Goal: Information Seeking & Learning: Stay updated

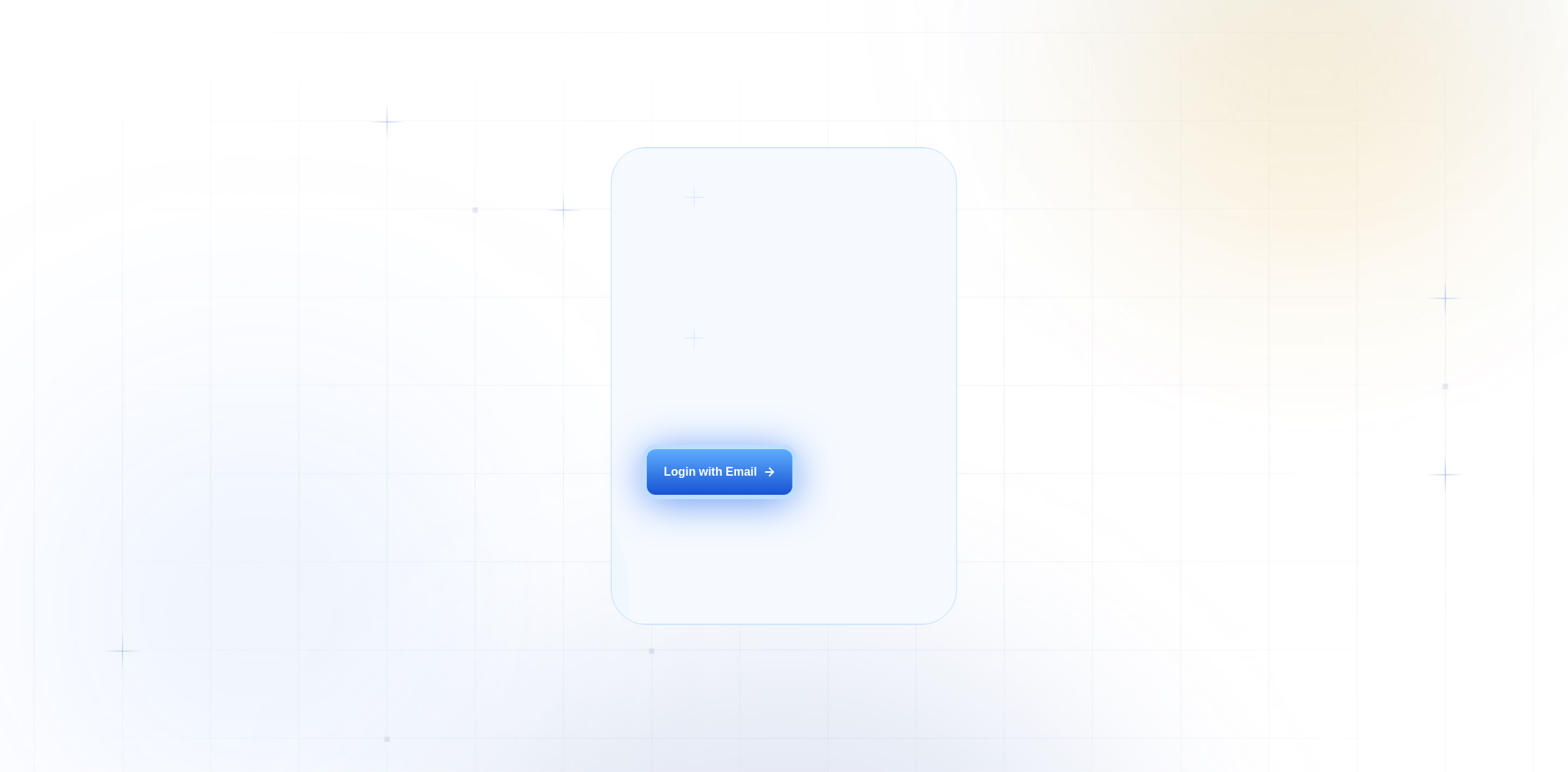
click at [741, 494] on button "Login with Email" at bounding box center [719, 472] width 146 height 46
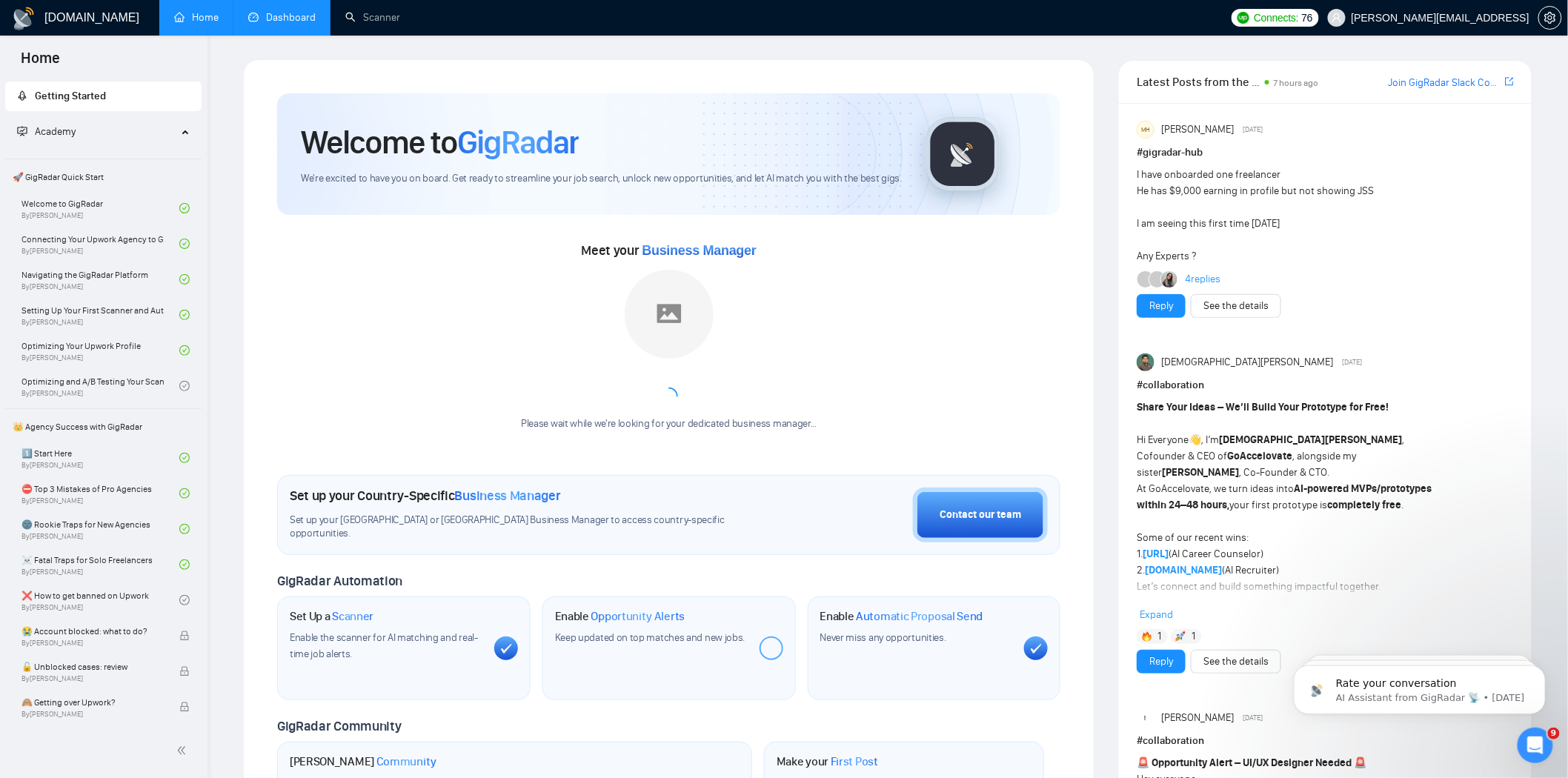
click at [298, 15] on link "Dashboard" at bounding box center [281, 17] width 67 height 13
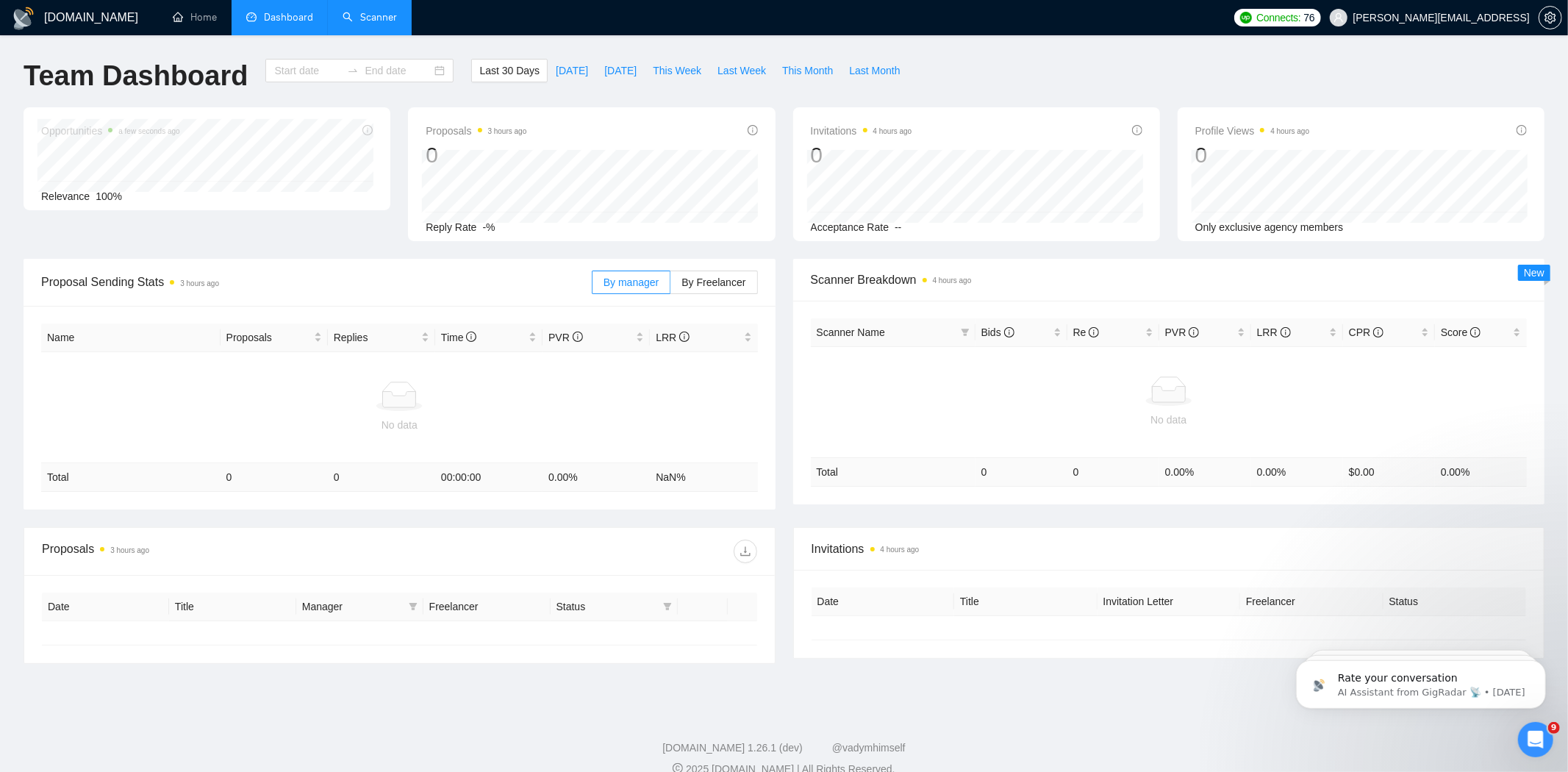
type input "2025-08-28"
type input "2025-09-27"
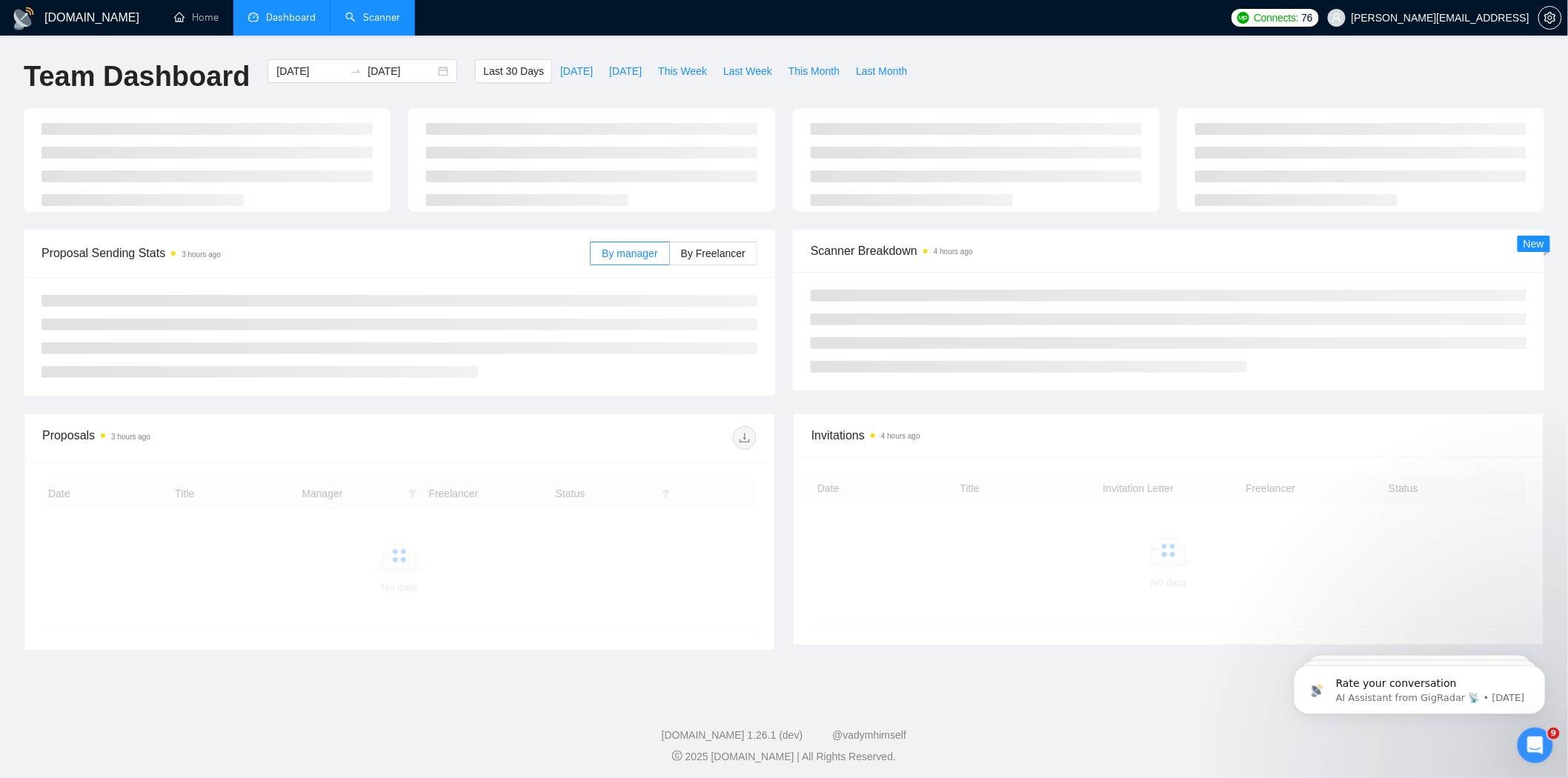
click at [374, 20] on link "Scanner" at bounding box center [372, 17] width 54 height 13
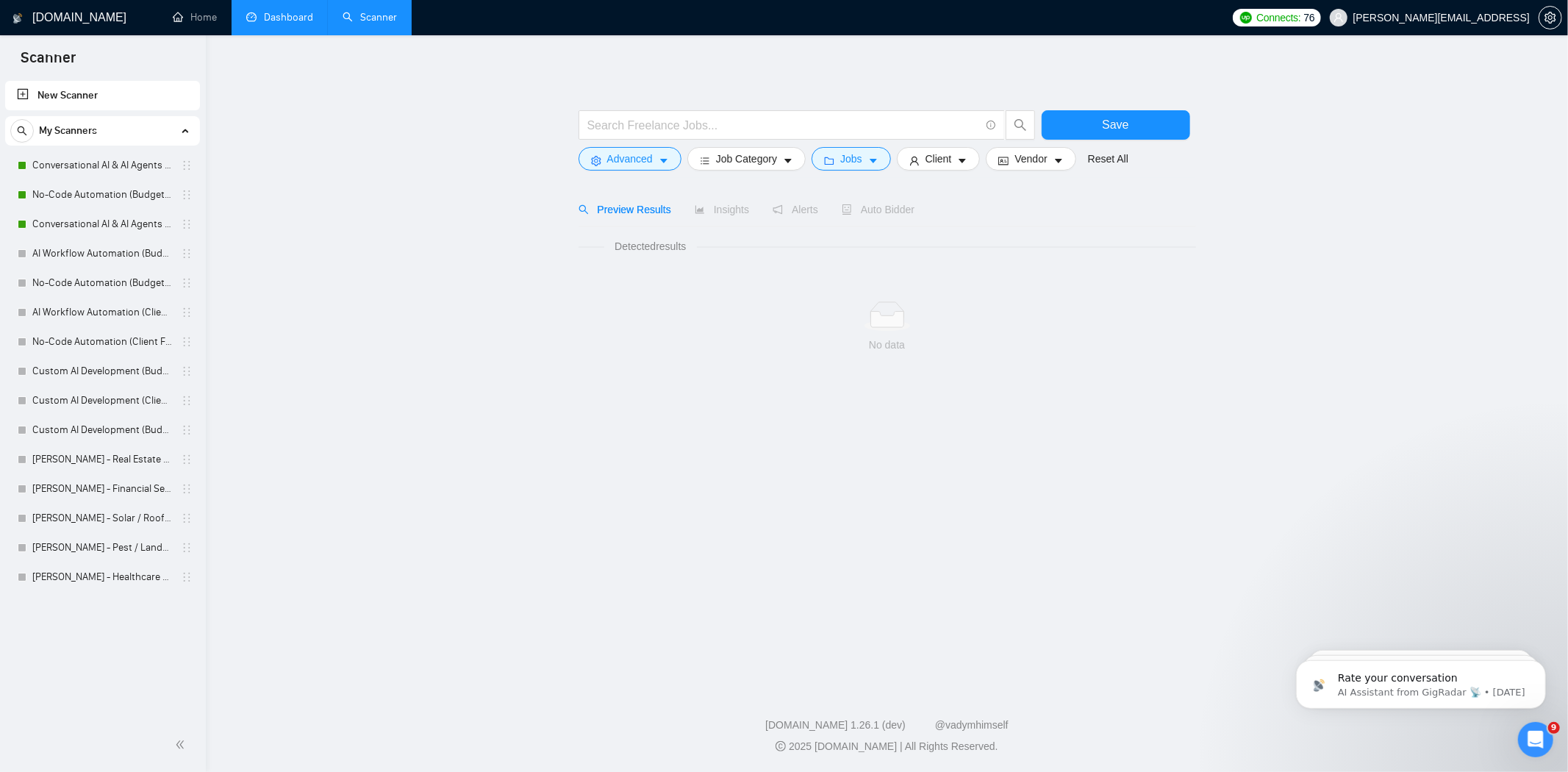
click at [301, 11] on link "Dashboard" at bounding box center [279, 17] width 67 height 13
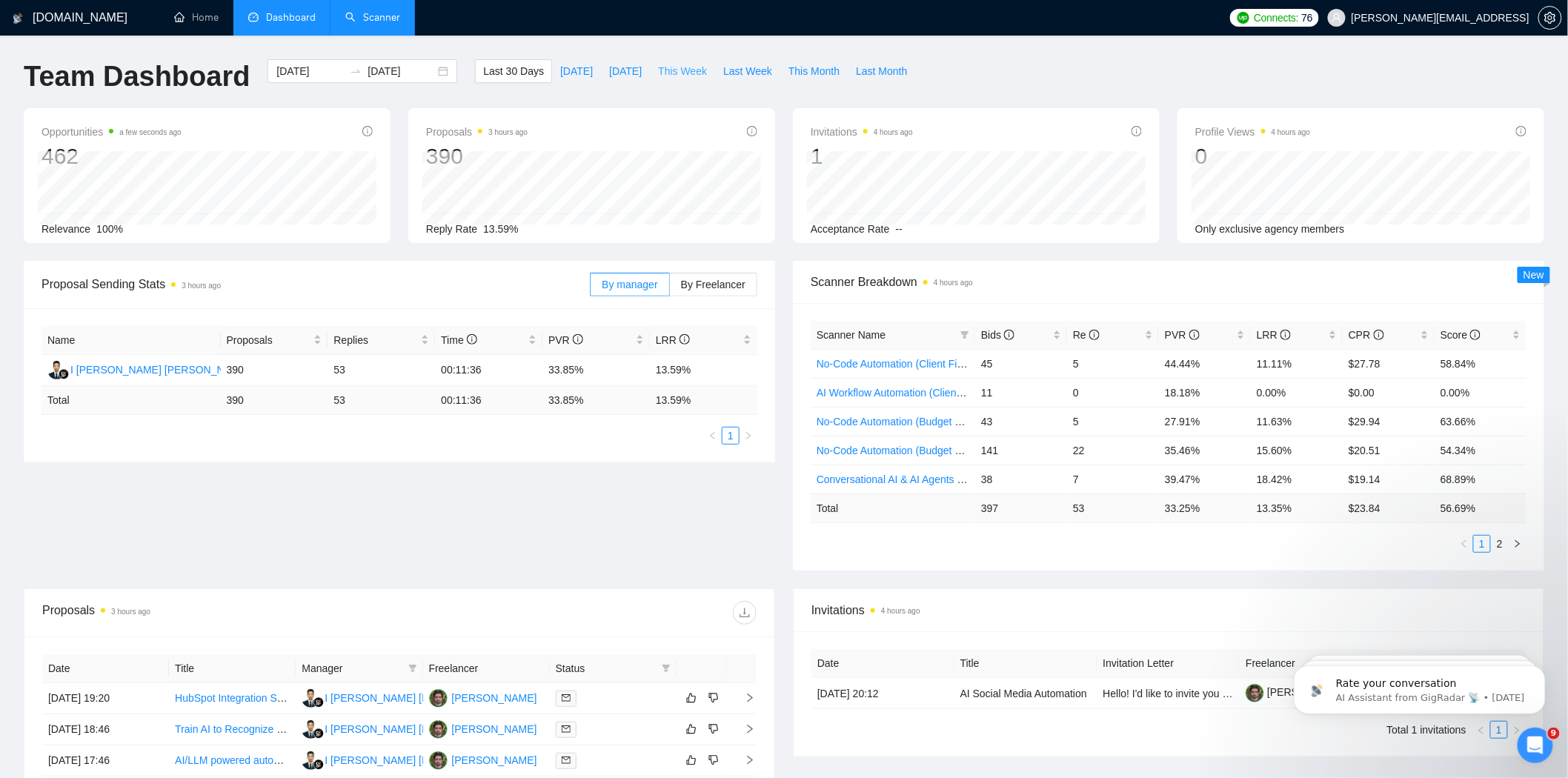
click at [674, 76] on span "This Week" at bounding box center [683, 71] width 49 height 16
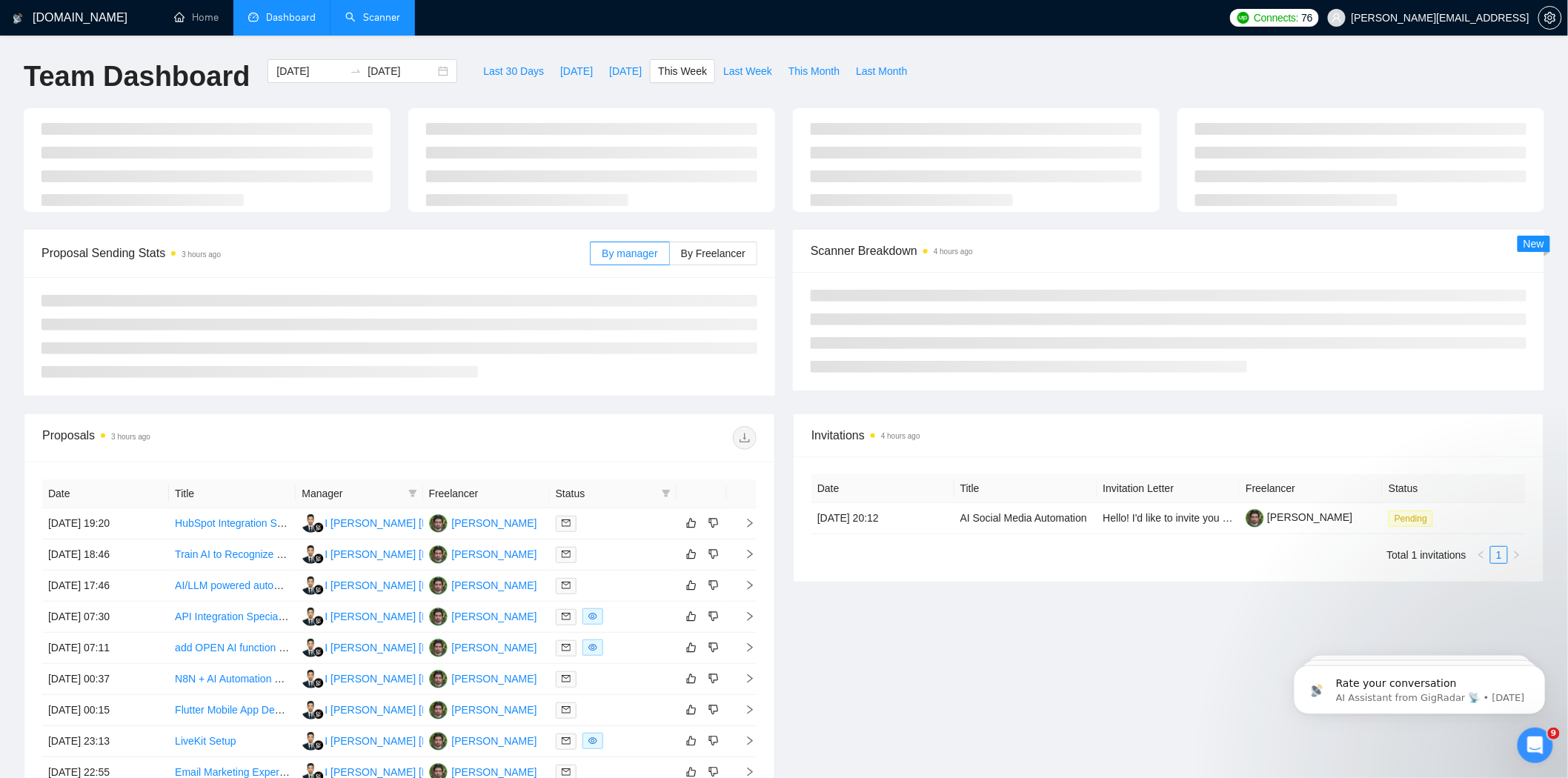
type input "2025-09-22"
type input "2025-09-28"
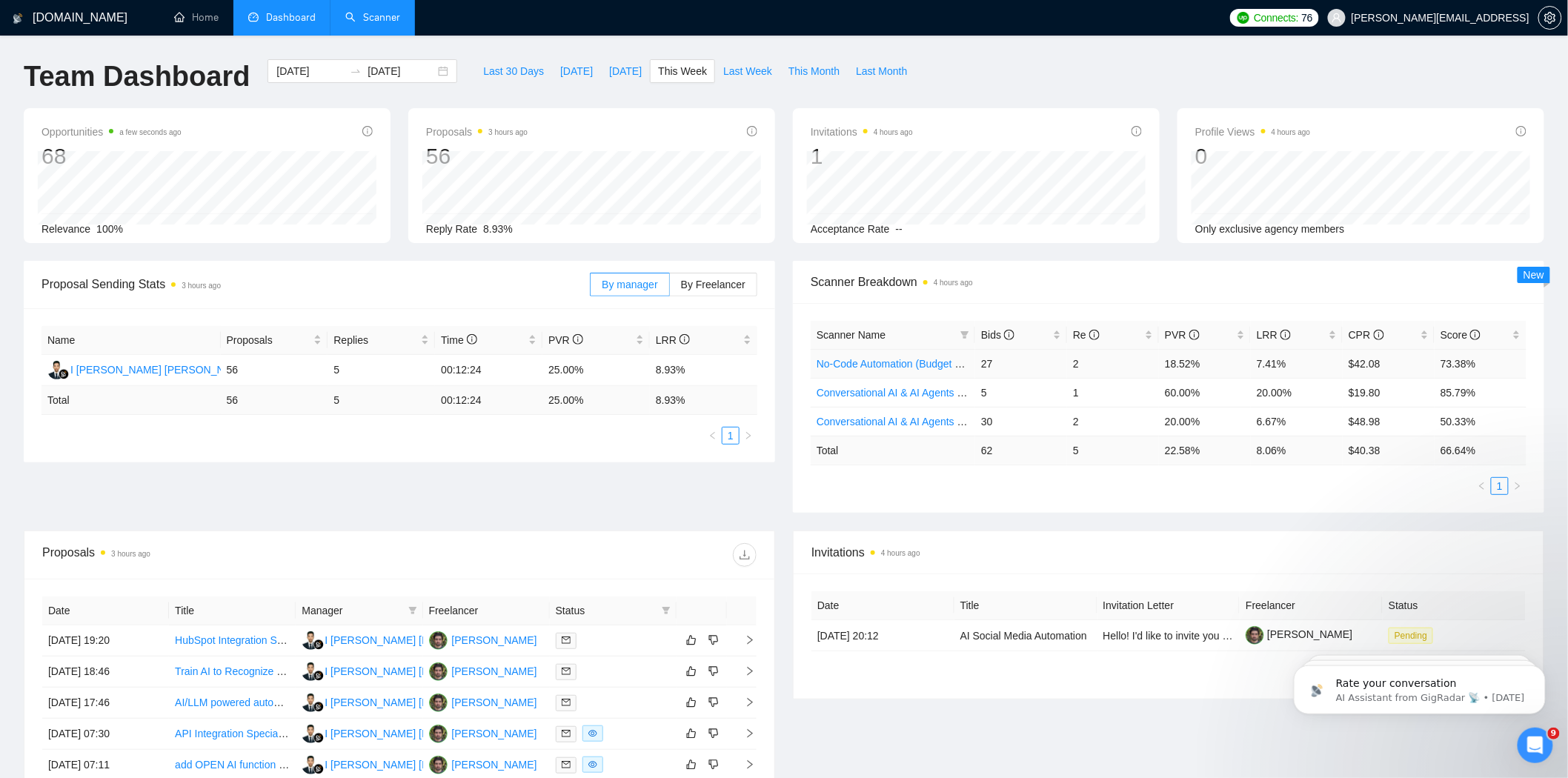
click at [913, 365] on link "No-Code Automation (Budget Filters W4, Aug)" at bounding box center [922, 364] width 212 height 12
click at [900, 394] on link "Conversational AI & AI Agents (Client Filters)" at bounding box center [918, 393] width 205 height 12
click at [901, 419] on link "Conversational AI & AI Agents (Budget Filters)" at bounding box center [922, 422] width 212 height 12
click at [991, 366] on td "27" at bounding box center [1021, 363] width 92 height 29
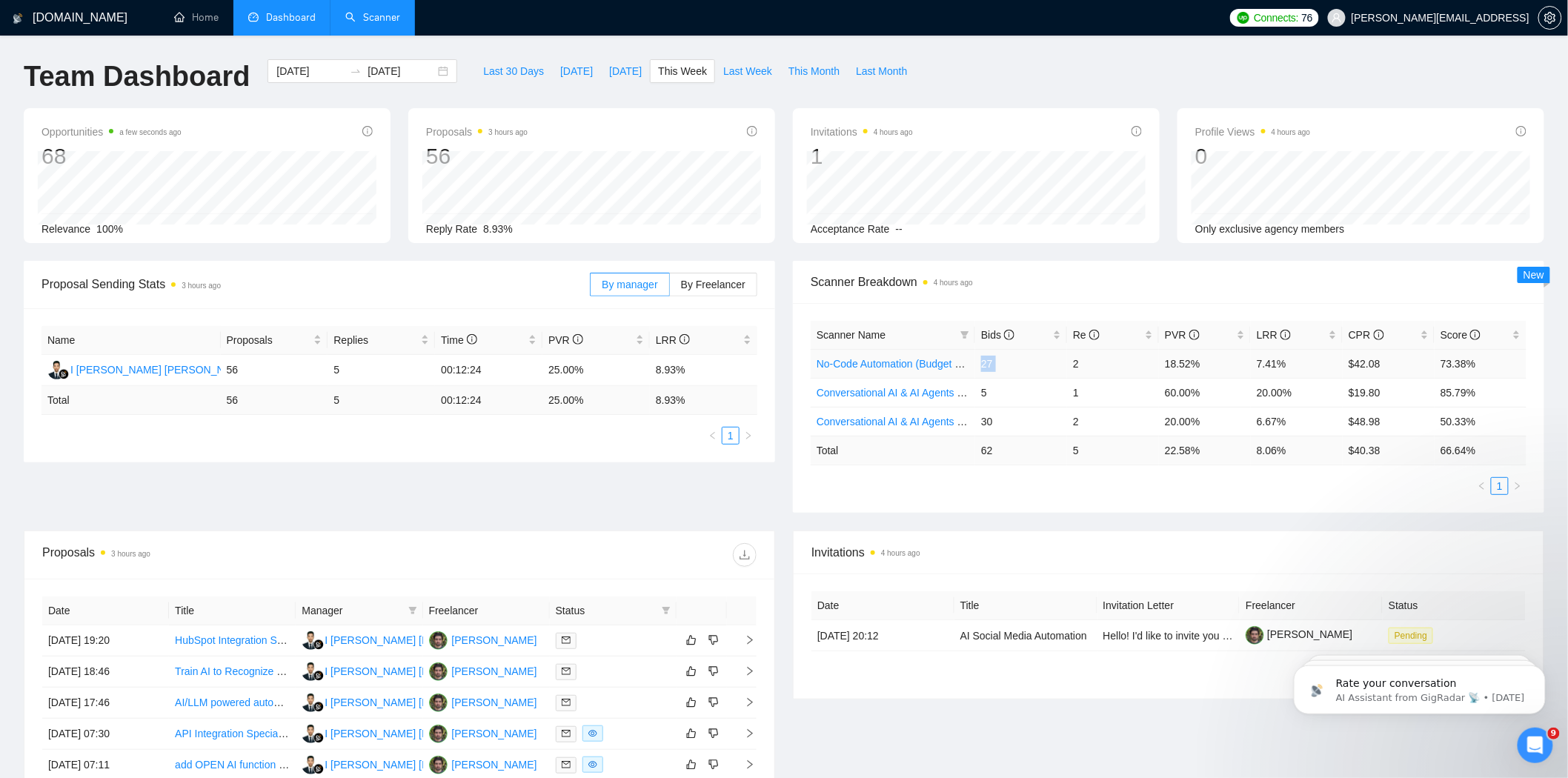
click at [991, 366] on td "27" at bounding box center [1021, 363] width 92 height 29
copy td "27"
click at [1082, 367] on td "2" at bounding box center [1113, 363] width 92 height 29
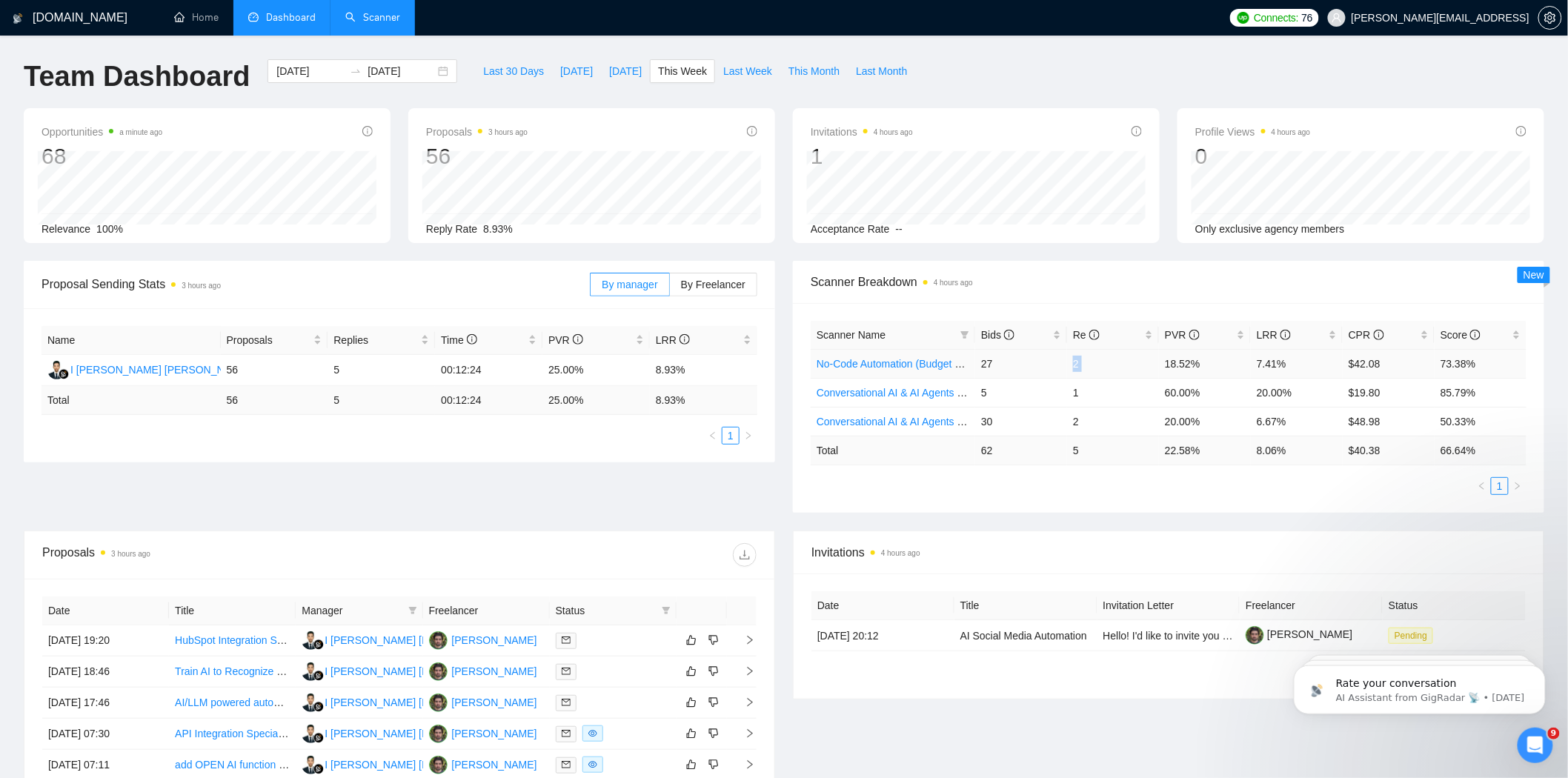
copy td "2"
click at [1366, 363] on td "$42.08" at bounding box center [1389, 363] width 92 height 29
copy td "$42.08"
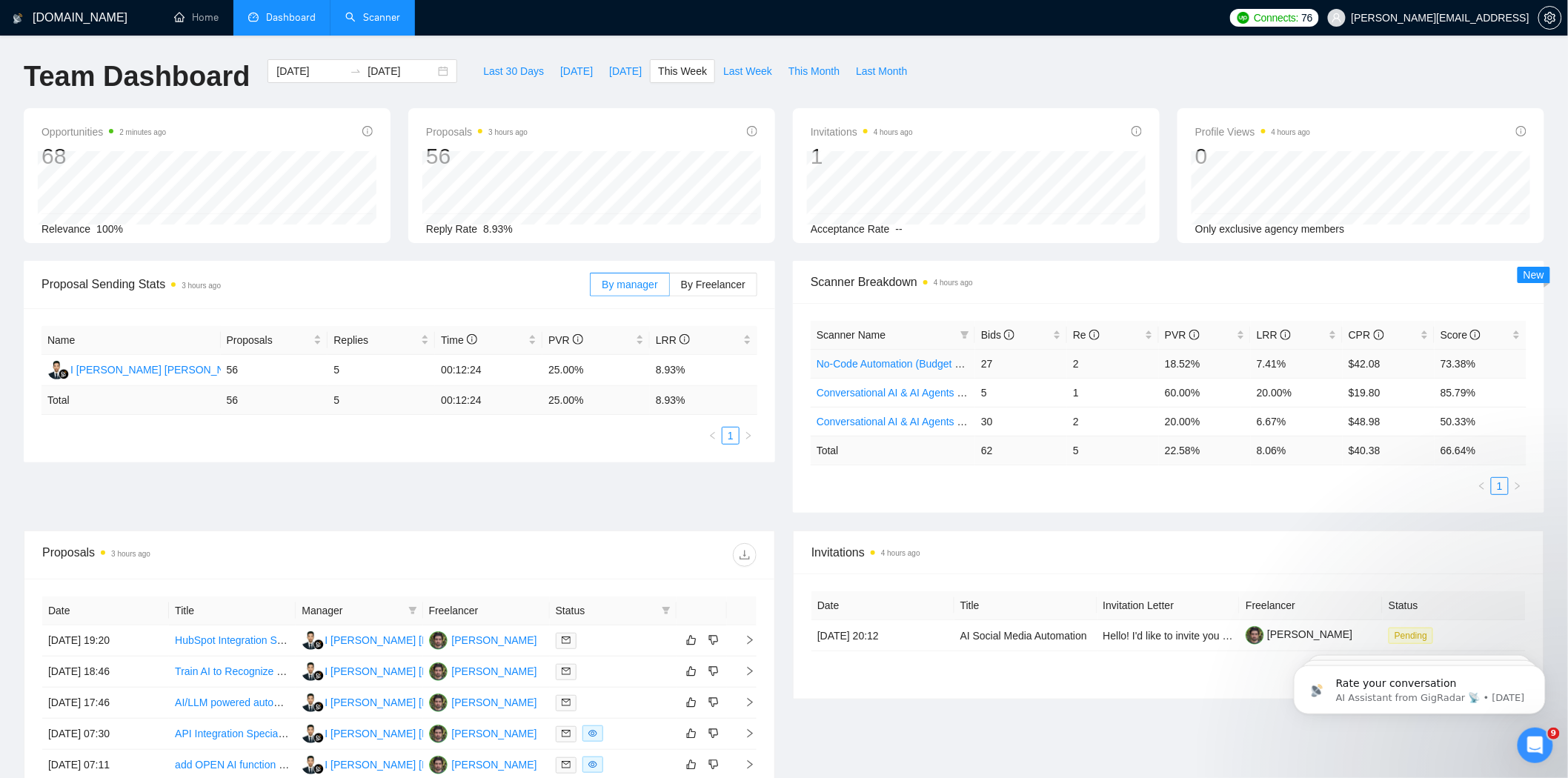
click at [1201, 366] on td "18.52%" at bounding box center [1205, 363] width 92 height 29
click at [1191, 366] on td "18.52%" at bounding box center [1205, 363] width 92 height 29
copy td "18.52%"
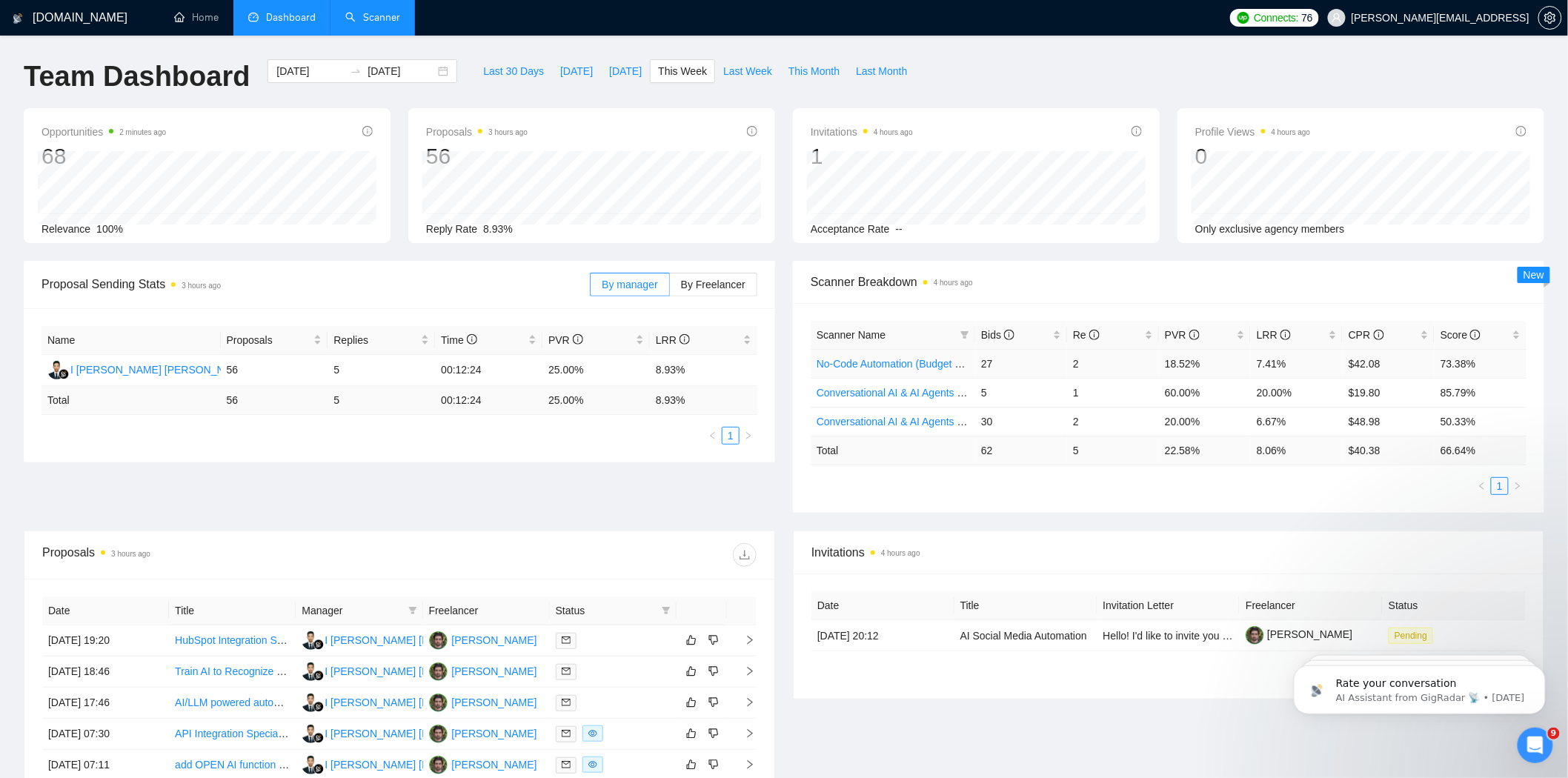
click at [1275, 361] on td "7.41%" at bounding box center [1297, 363] width 92 height 29
click at [1273, 361] on td "7.41%" at bounding box center [1297, 363] width 92 height 29
copy td "7.41%"
click at [983, 424] on td "30" at bounding box center [1021, 421] width 92 height 29
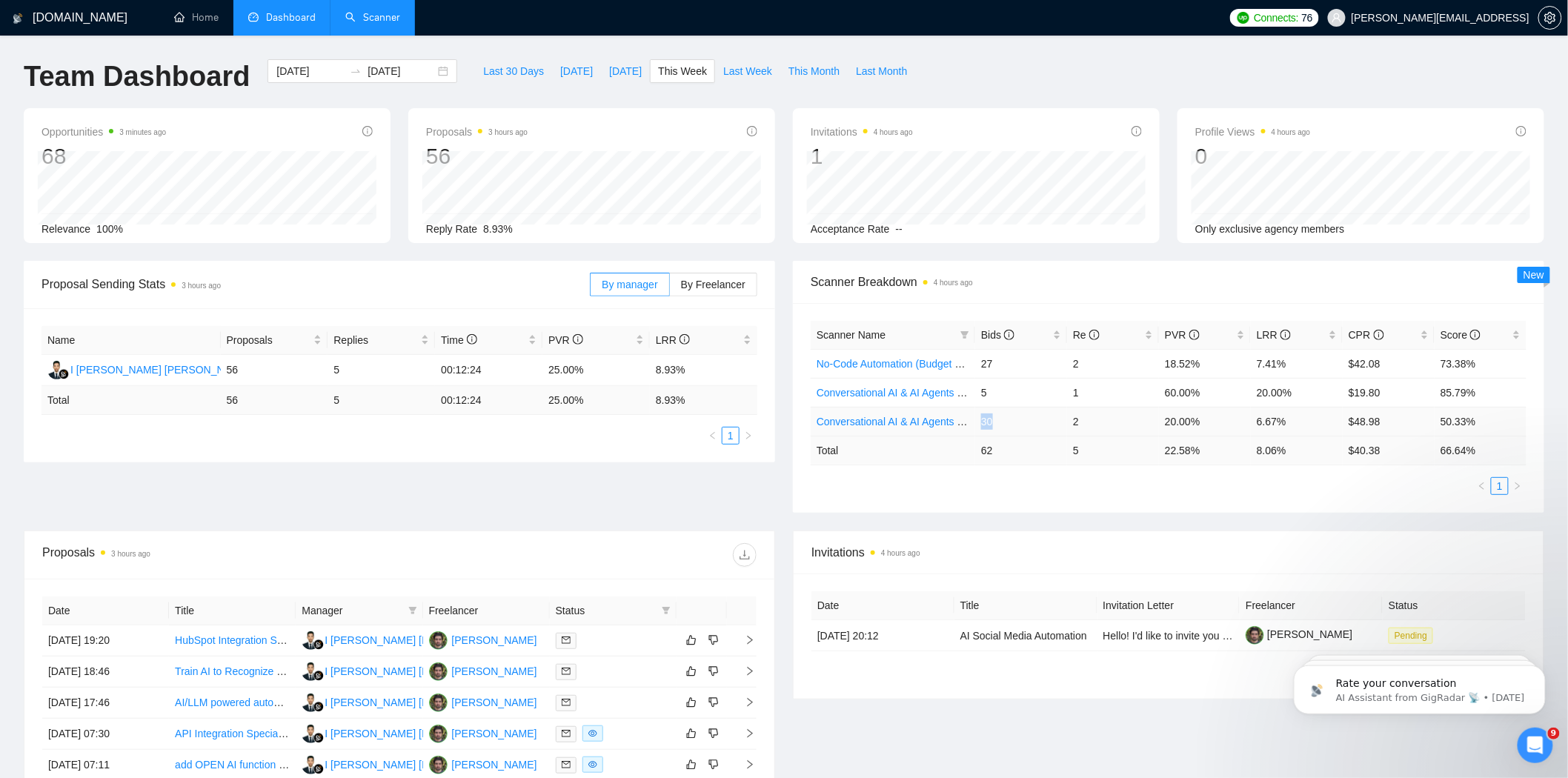
click at [983, 424] on td "30" at bounding box center [1021, 421] width 92 height 29
copy td "30"
click at [850, 416] on link "Conversational AI & AI Agents (Budget Filters)" at bounding box center [922, 422] width 212 height 12
click at [991, 421] on td "30" at bounding box center [1021, 421] width 92 height 29
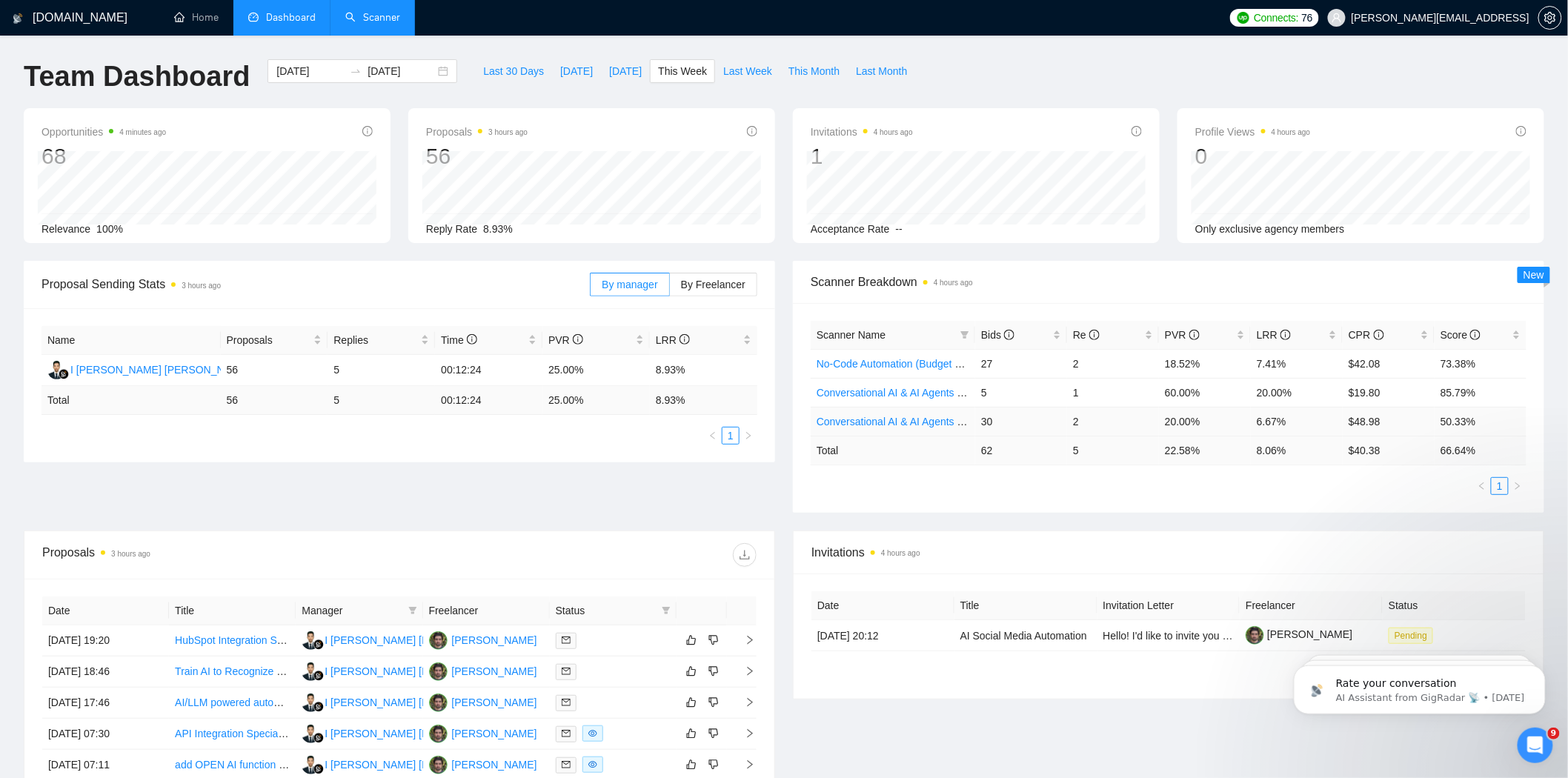
click at [991, 421] on td "30" at bounding box center [1021, 421] width 92 height 29
copy td "30"
click at [1077, 419] on td "2" at bounding box center [1113, 421] width 92 height 29
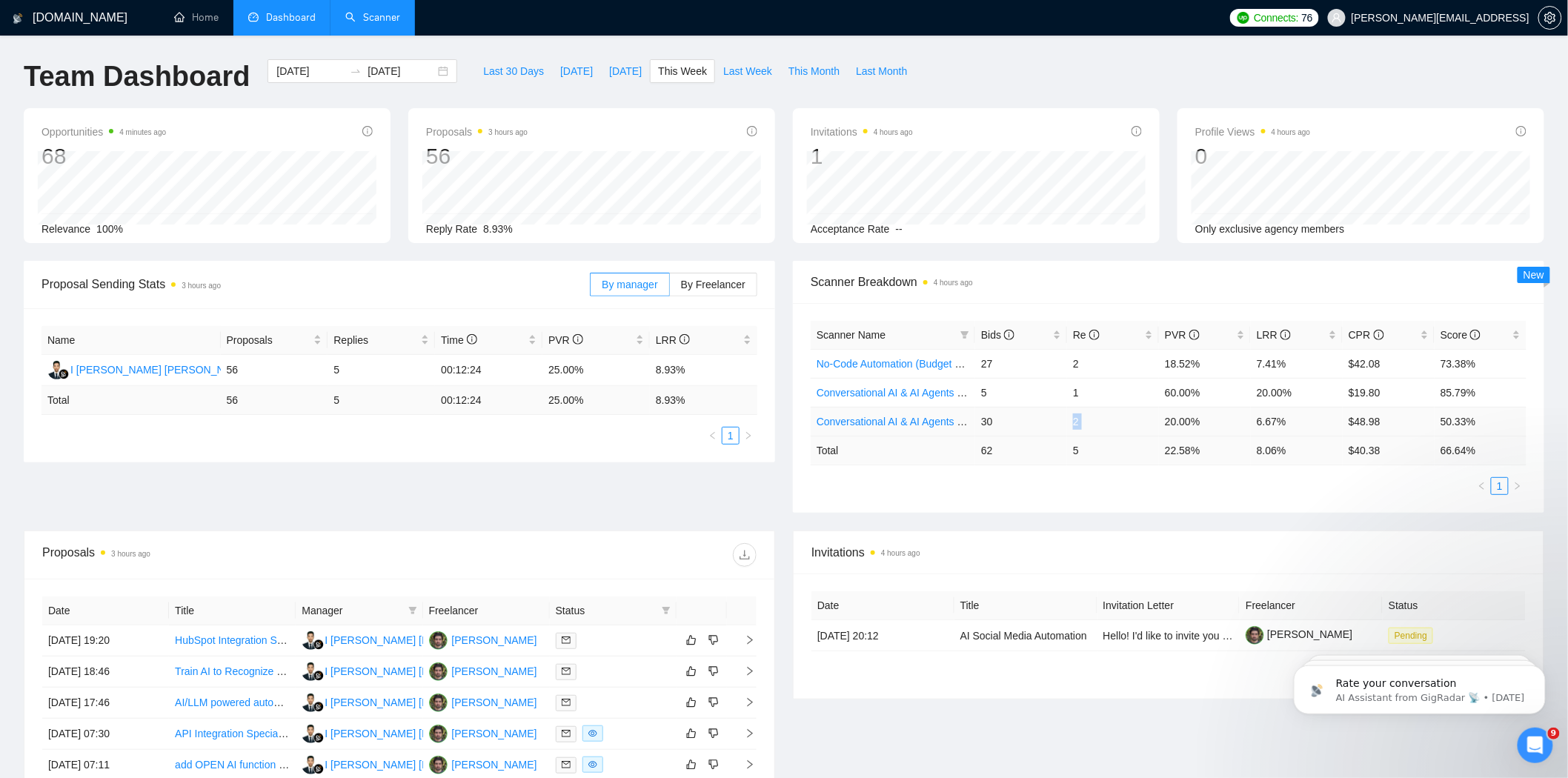
click at [1077, 419] on td "2" at bounding box center [1113, 421] width 92 height 29
copy td "2"
click at [1377, 423] on td "$48.98" at bounding box center [1389, 421] width 92 height 29
click at [1376, 423] on td "$48.98" at bounding box center [1389, 421] width 92 height 29
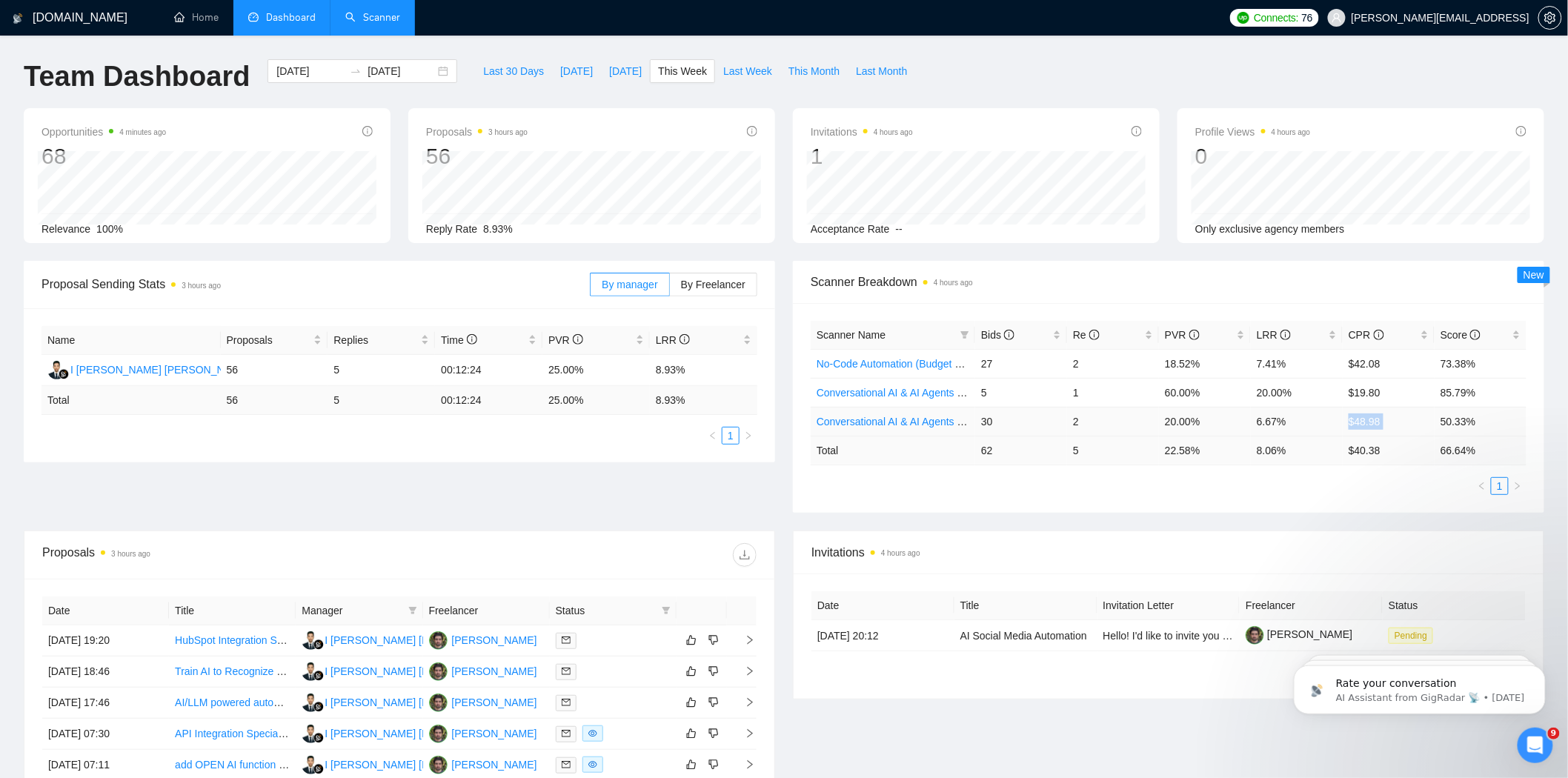
copy td "$48.98"
click at [1190, 419] on td "20.00%" at bounding box center [1205, 421] width 92 height 29
copy td "20.00%"
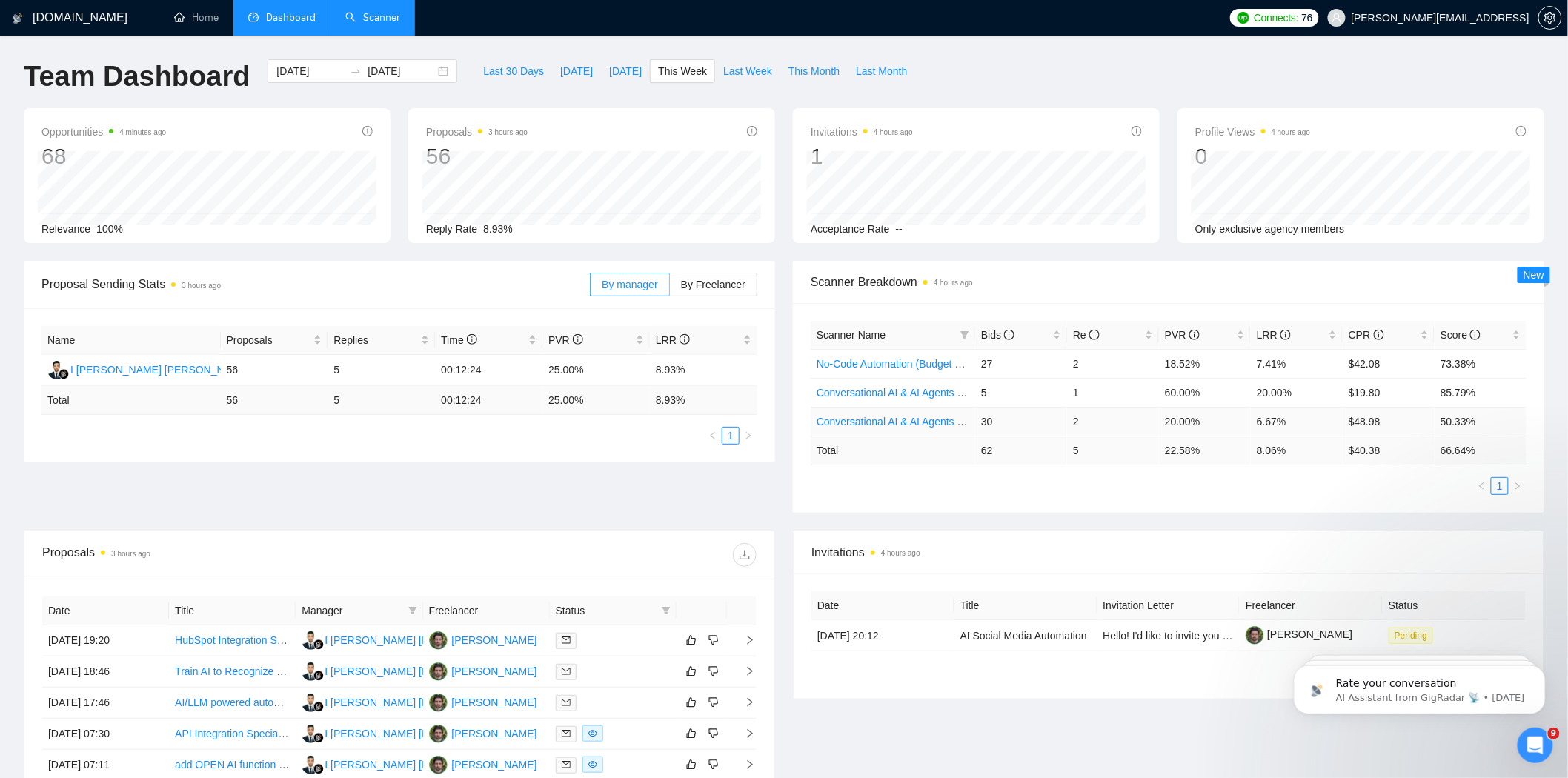
click at [1271, 420] on td "6.67%" at bounding box center [1297, 421] width 92 height 29
drag, startPoint x: 1271, startPoint y: 420, endPoint x: 1151, endPoint y: 445, distance: 122.6
click at [1270, 420] on td "6.67%" at bounding box center [1297, 421] width 92 height 29
click at [979, 395] on td "5" at bounding box center [1021, 392] width 92 height 29
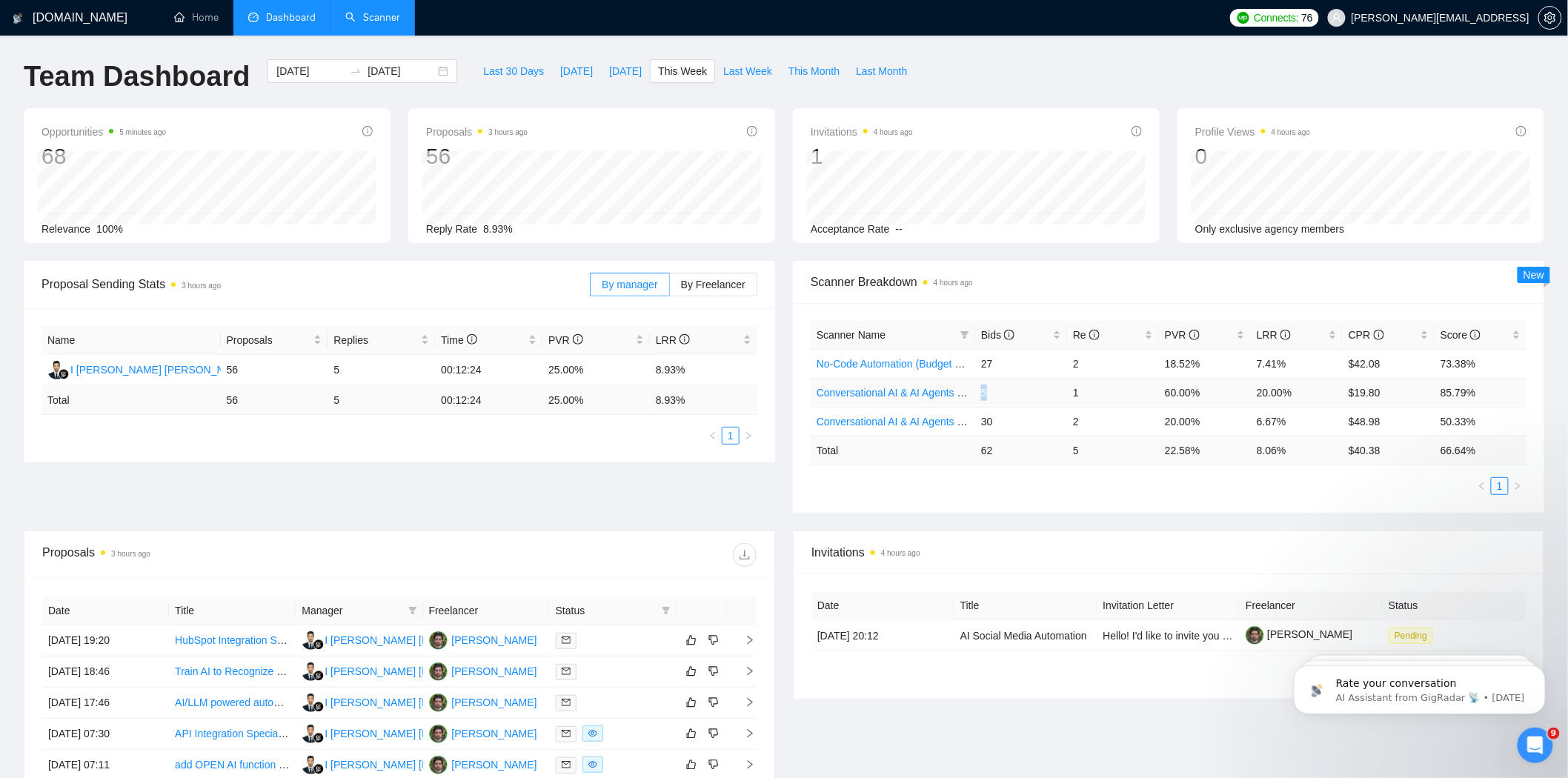
click at [980, 395] on td "5" at bounding box center [1021, 392] width 92 height 29
click at [983, 391] on td "5" at bounding box center [1021, 392] width 92 height 29
click at [1077, 394] on td "1" at bounding box center [1113, 392] width 92 height 29
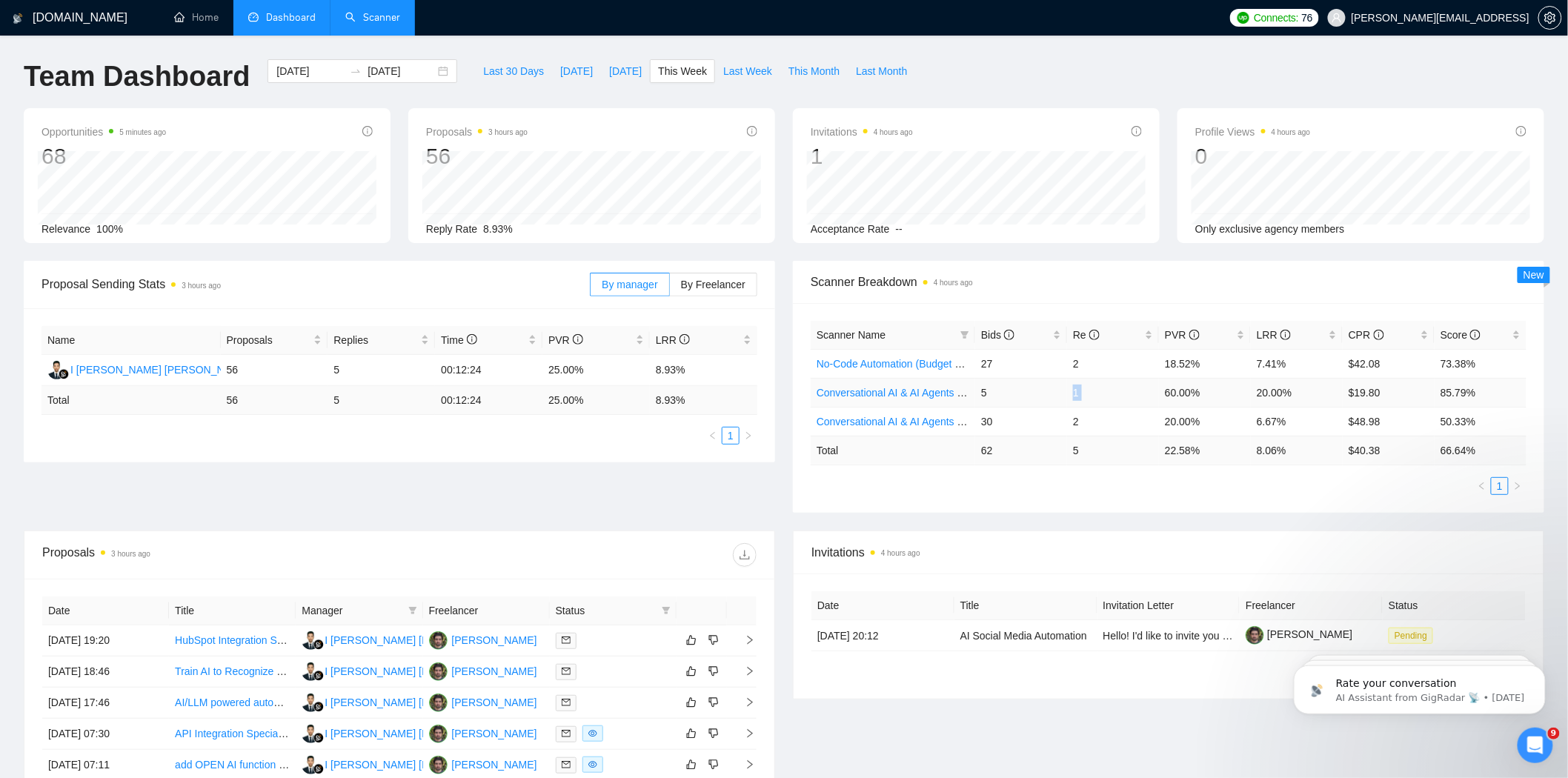
click at [1077, 394] on td "1" at bounding box center [1113, 392] width 92 height 29
click at [1367, 393] on td "$19.80" at bounding box center [1389, 392] width 92 height 29
drag, startPoint x: 1367, startPoint y: 393, endPoint x: 1142, endPoint y: 393, distance: 225.0
click at [1360, 393] on td "$19.80" at bounding box center [1389, 392] width 92 height 29
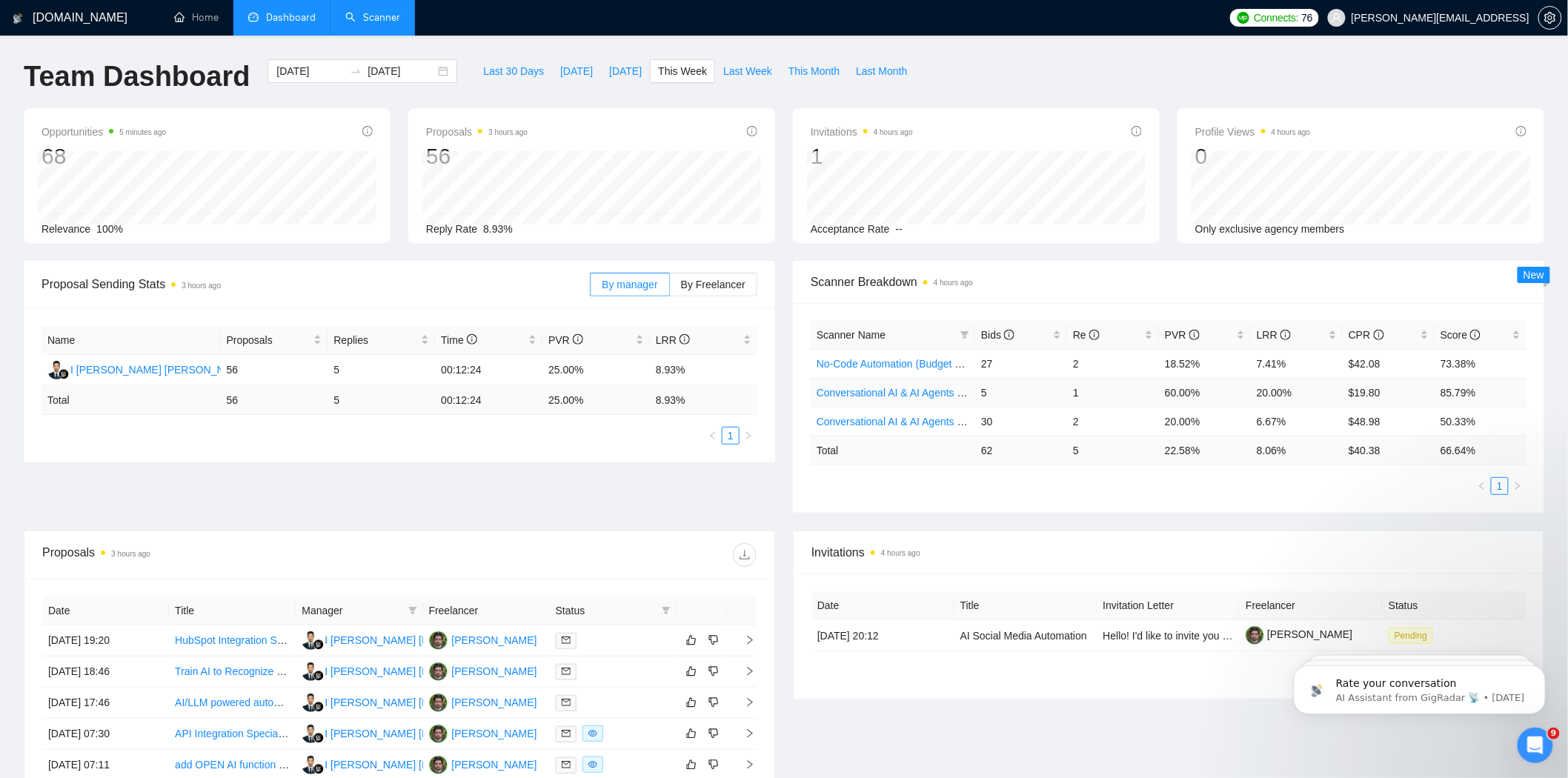
click at [1178, 397] on td "60.00%" at bounding box center [1205, 392] width 92 height 29
drag, startPoint x: 1178, startPoint y: 397, endPoint x: 253, endPoint y: 486, distance: 929.3
click at [1176, 398] on td "60.00%" at bounding box center [1205, 392] width 92 height 29
click at [1261, 393] on td "20.00%" at bounding box center [1297, 392] width 92 height 29
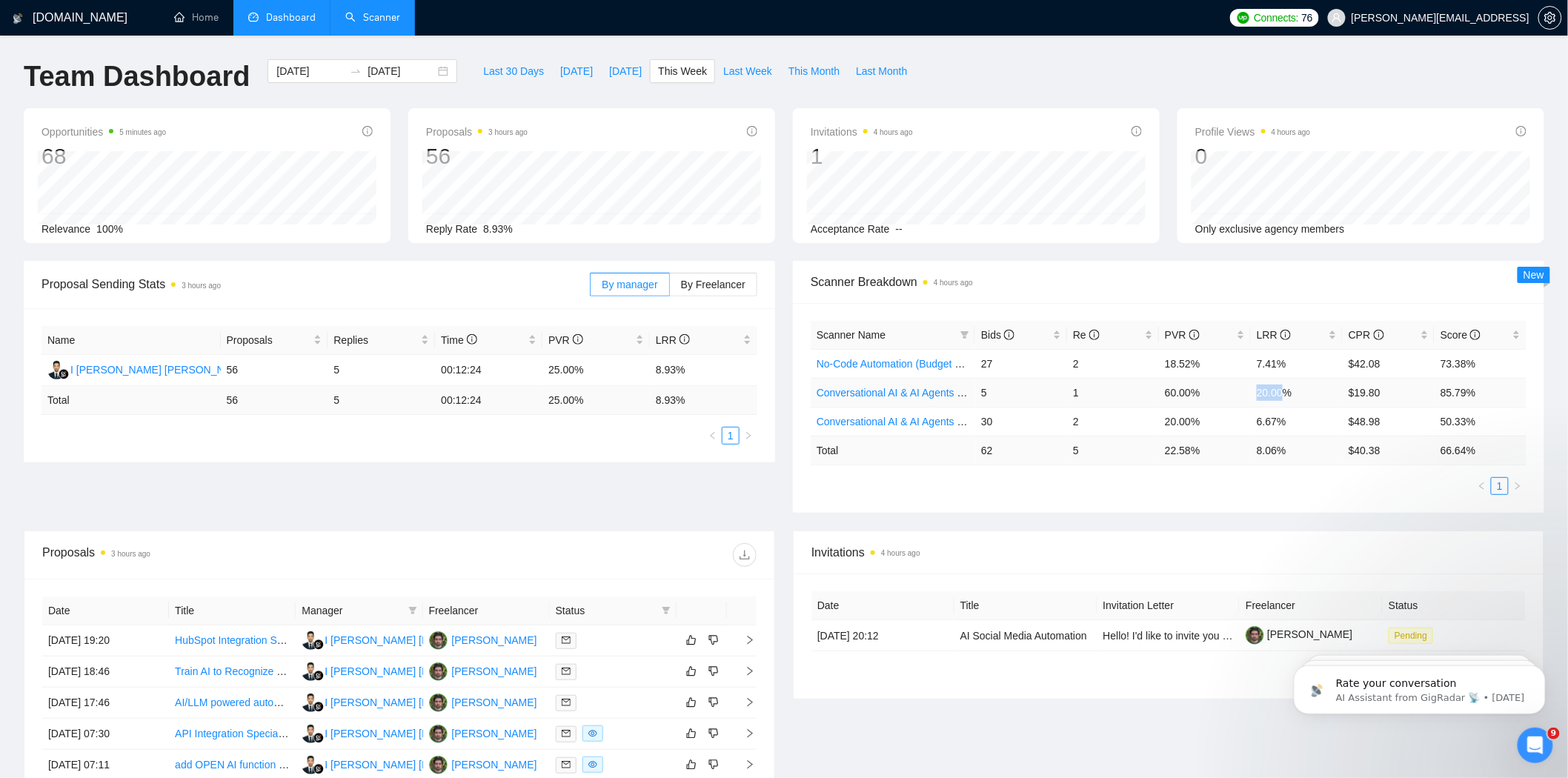
click at [1261, 393] on td "20.00%" at bounding box center [1297, 392] width 92 height 29
drag, startPoint x: 1261, startPoint y: 393, endPoint x: 593, endPoint y: 476, distance: 673.1
click at [1230, 393] on tr "Conversational AI & AI Agents (Client Filters) 5 1 60.00% 20.00% $19.80 85.79%" at bounding box center [1168, 392] width 716 height 29
click at [1272, 389] on td "20.00%" at bounding box center [1297, 392] width 92 height 29
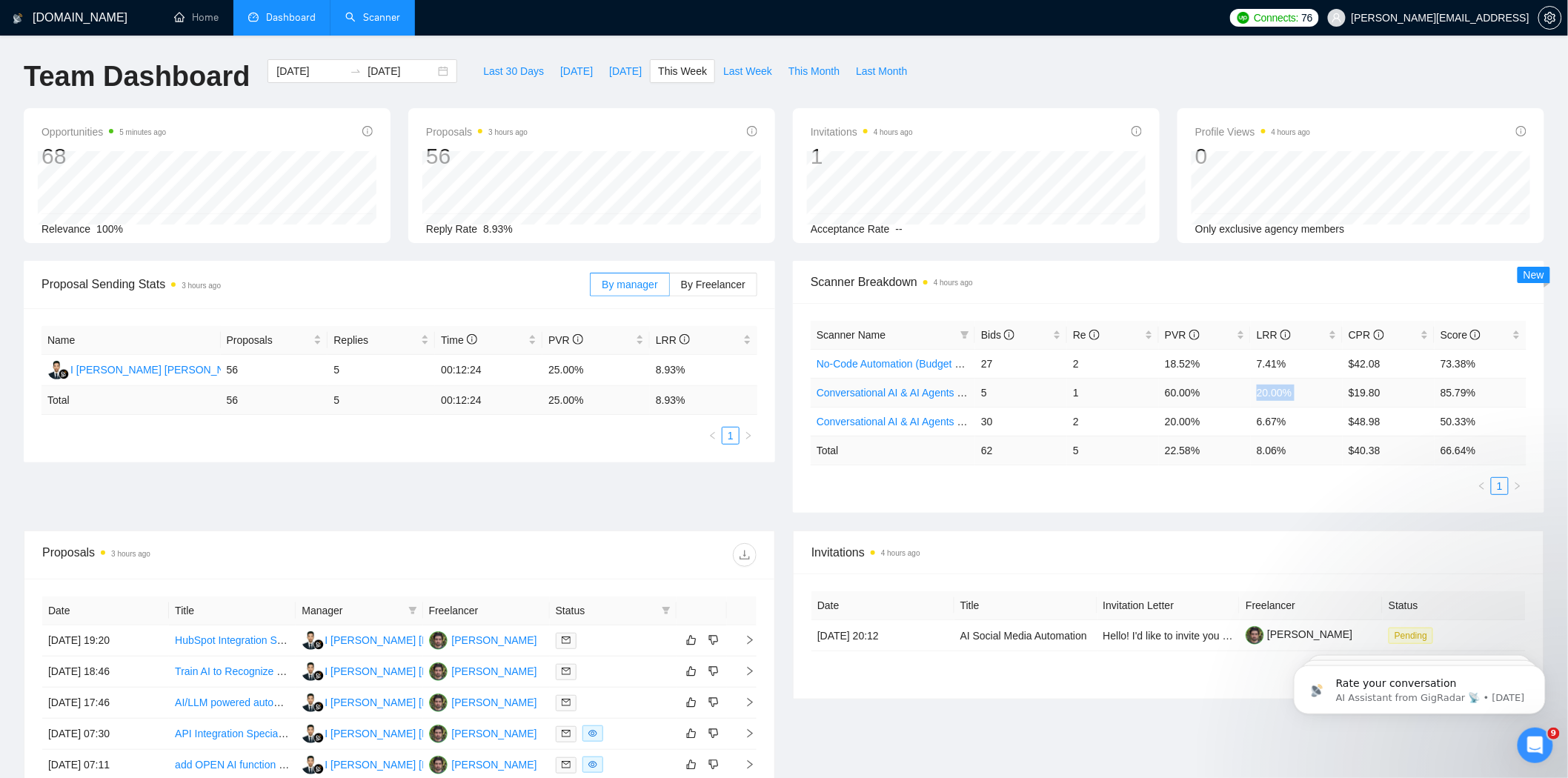
click at [1272, 389] on td "20.00%" at bounding box center [1297, 392] width 92 height 29
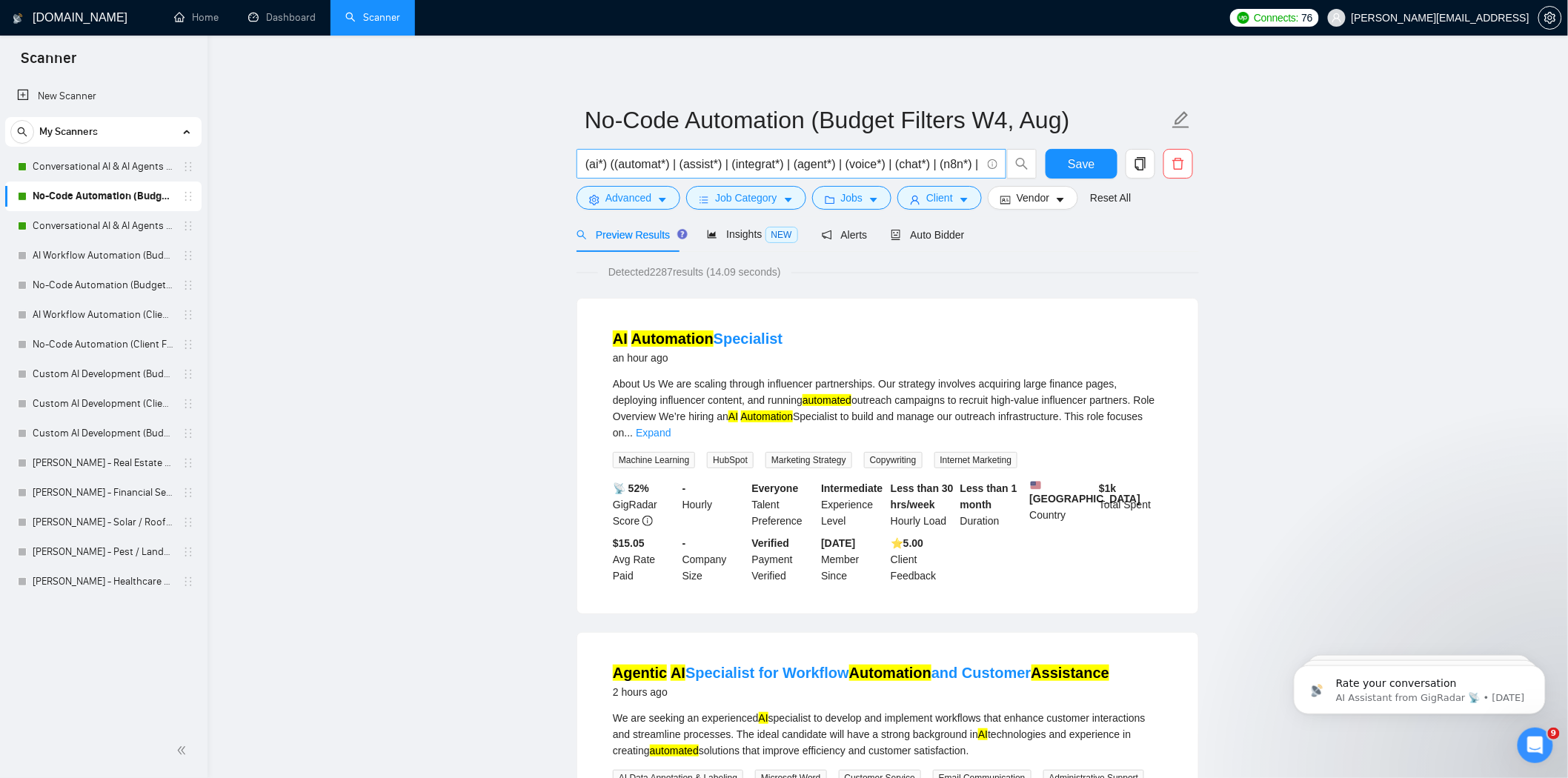
click at [730, 165] on input "(ai*) ((automat*) | (assist*) | (integrat*) | (agent*) | (voice*) | (chat*) | (…" at bounding box center [782, 164] width 395 height 19
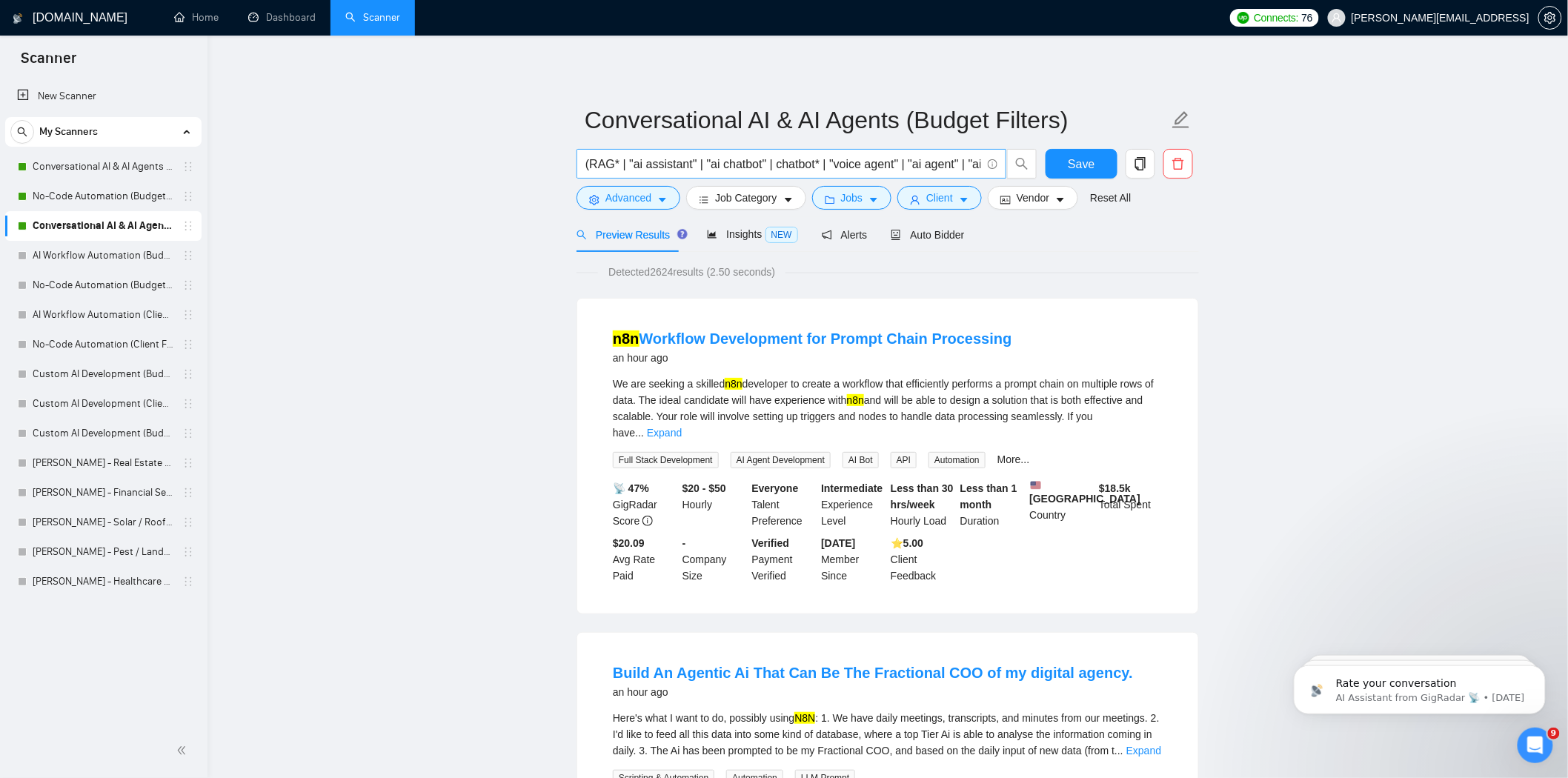
click at [816, 165] on input "(RAG* | "ai assistant" | "ai chatbot" | chatbot* | "voice agent" | "ai agent" |…" at bounding box center [782, 164] width 395 height 19
